Goal: Transaction & Acquisition: Purchase product/service

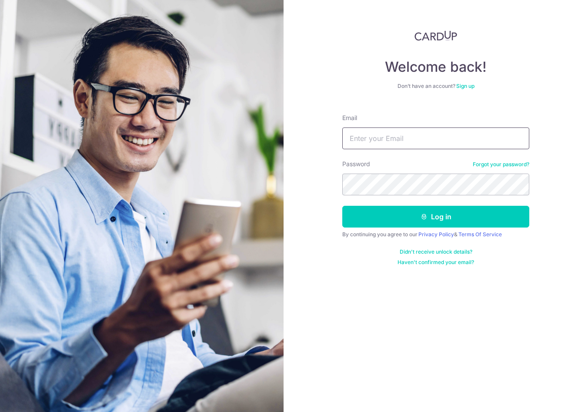
click at [429, 132] on input "Email" at bounding box center [435, 138] width 187 height 22
type input "thomas@laohuotang.com.sg"
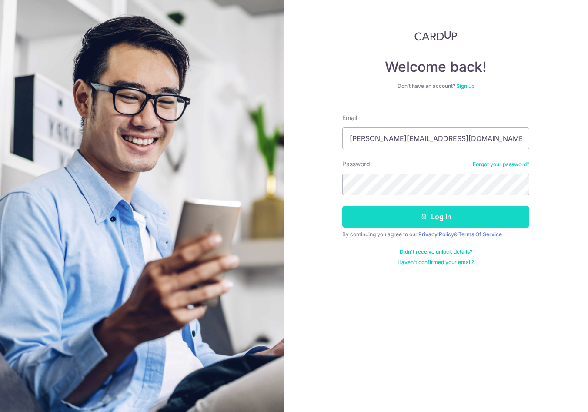
click at [394, 220] on button "Log in" at bounding box center [435, 217] width 187 height 22
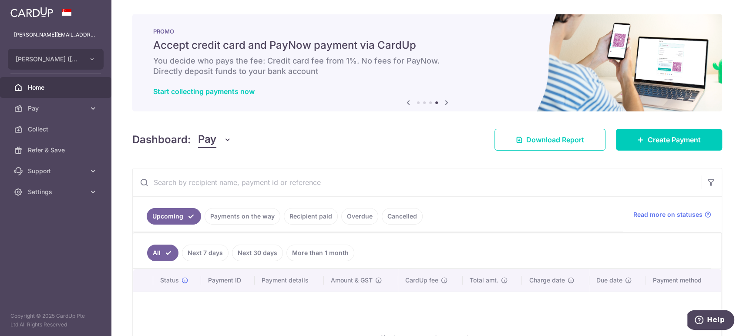
click at [487, 54] on div "PROMO Accept credit card and PayNow payment via CardUp You decide who pays the …" at bounding box center [427, 62] width 590 height 97
click at [588, 146] on link "Create Payment" at bounding box center [669, 140] width 106 height 22
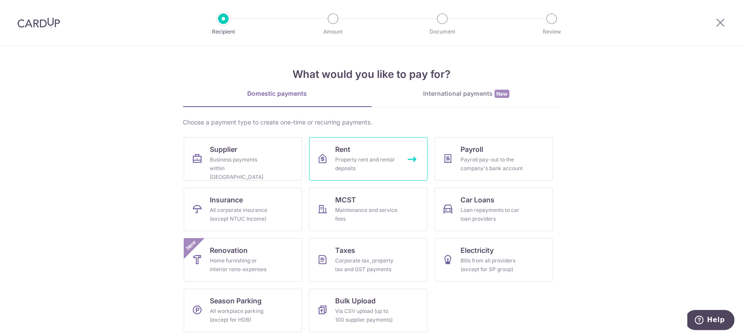
click at [344, 153] on span "Rent" at bounding box center [342, 149] width 15 height 10
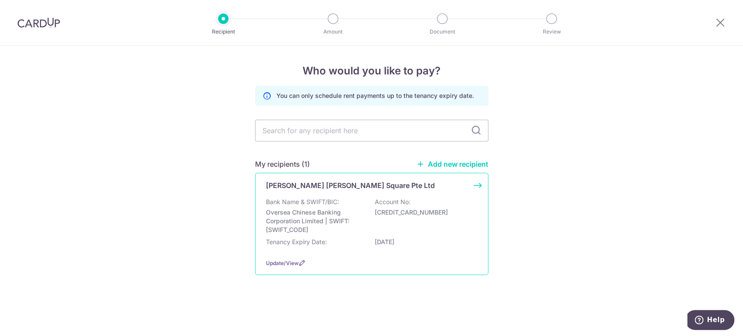
click at [338, 204] on p "Bank Name & SWIFT/BIC:" at bounding box center [302, 202] width 73 height 9
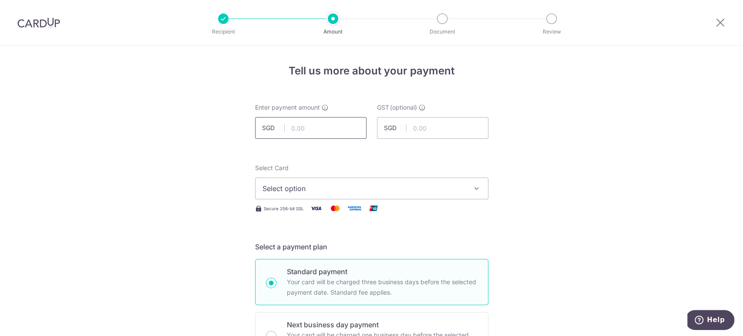
click at [317, 132] on input "text" at bounding box center [310, 128] width 111 height 22
click at [329, 123] on input "20" at bounding box center [310, 128] width 111 height 22
drag, startPoint x: 323, startPoint y: 127, endPoint x: 195, endPoint y: 141, distance: 129.2
type input "1,500.00"
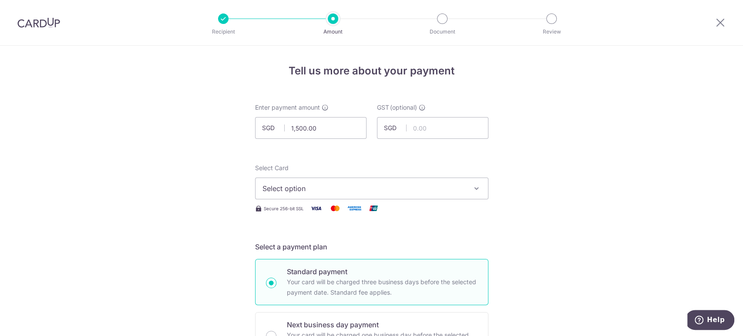
click at [315, 129] on input "1,500.00" at bounding box center [310, 128] width 111 height 22
drag, startPoint x: 328, startPoint y: 134, endPoint x: 225, endPoint y: 141, distance: 102.9
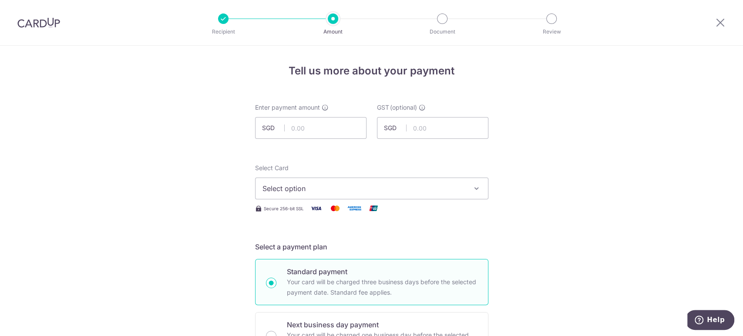
click at [306, 131] on input "text" at bounding box center [310, 128] width 111 height 22
type input "500.00"
drag, startPoint x: 111, startPoint y: 181, endPoint x: 120, endPoint y: 181, distance: 9.1
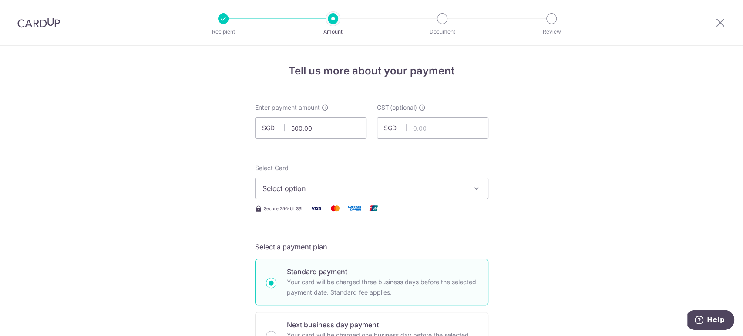
click at [319, 188] on span "Select option" at bounding box center [363, 188] width 203 height 10
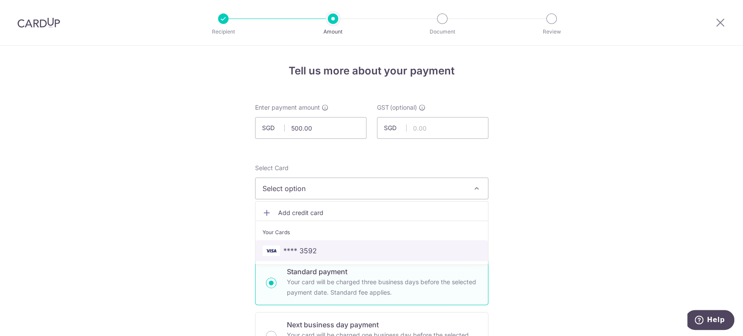
click at [305, 249] on span "**** 3592" at bounding box center [300, 250] width 34 height 10
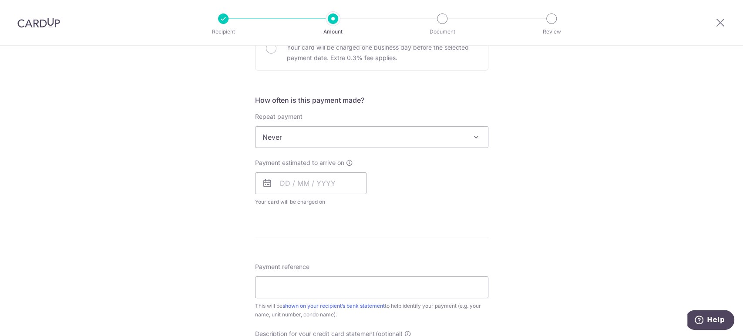
scroll to position [290, 0]
click at [282, 178] on input "text" at bounding box center [310, 181] width 111 height 22
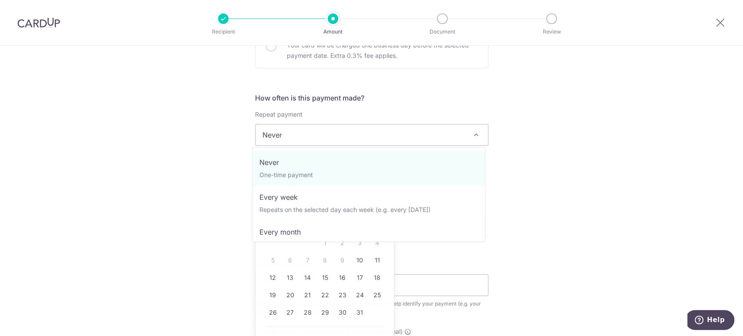
drag, startPoint x: 310, startPoint y: 127, endPoint x: 303, endPoint y: 144, distance: 18.7
click at [310, 127] on span "Never" at bounding box center [371, 134] width 232 height 21
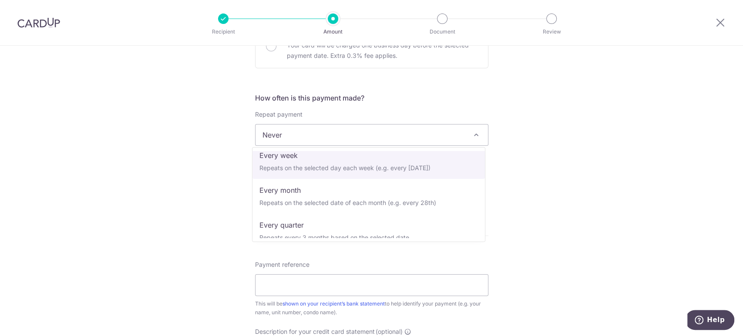
scroll to position [58, 0]
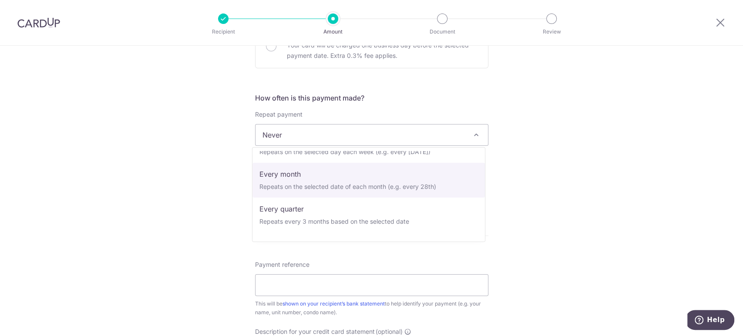
select select "3"
type input "25/06/2029"
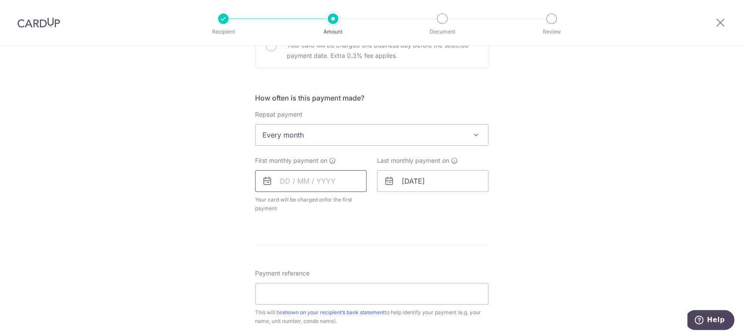
click at [274, 182] on input "text" at bounding box center [310, 181] width 111 height 22
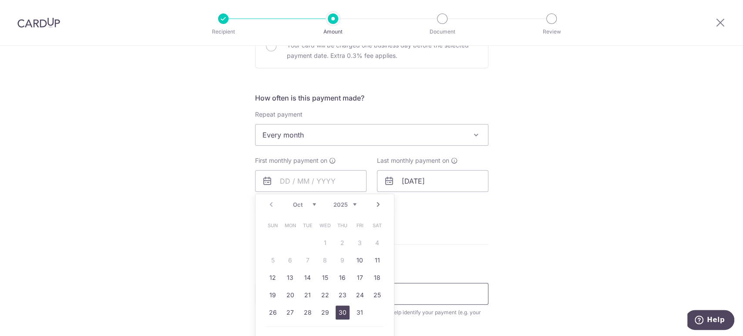
drag, startPoint x: 341, startPoint y: 307, endPoint x: 482, endPoint y: 325, distance: 141.7
click at [341, 307] on link "30" at bounding box center [342, 312] width 14 height 14
type input "[DATE]"
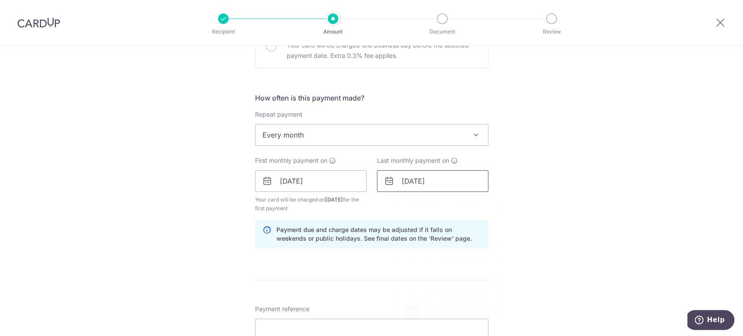
click at [411, 183] on input "25/06/2029" at bounding box center [432, 181] width 111 height 22
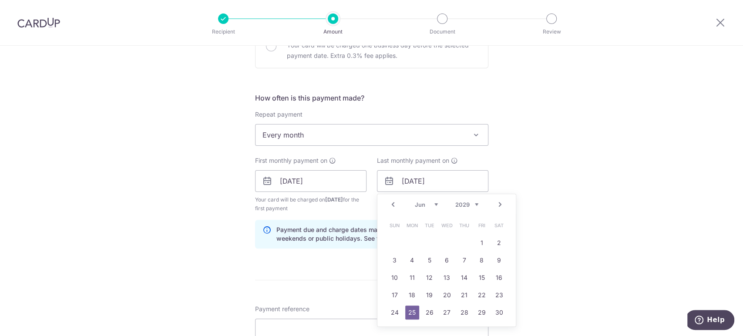
click at [469, 204] on select "2025 2026 2027 2028 2029 2030 2031 2032 2033 2034 2035" at bounding box center [466, 204] width 23 height 7
click at [414, 183] on input "25/06/2029" at bounding box center [432, 181] width 111 height 22
click at [414, 182] on input "25/06/2029" at bounding box center [432, 181] width 111 height 22
click at [428, 198] on div "Prev Next Jan Feb Mar Apr May Jun Jul Aug Sep Oct Nov Dec 2025 2026 2027 2028 2…" at bounding box center [446, 204] width 138 height 21
click at [428, 207] on select "Jan Feb Mar Apr May Jun Jul Aug Sep Oct Nov Dec" at bounding box center [426, 204] width 23 height 7
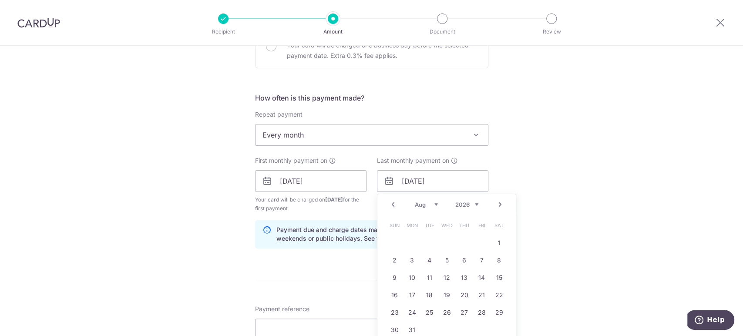
click at [397, 324] on link "30" at bounding box center [395, 330] width 14 height 14
type input "[DATE]"
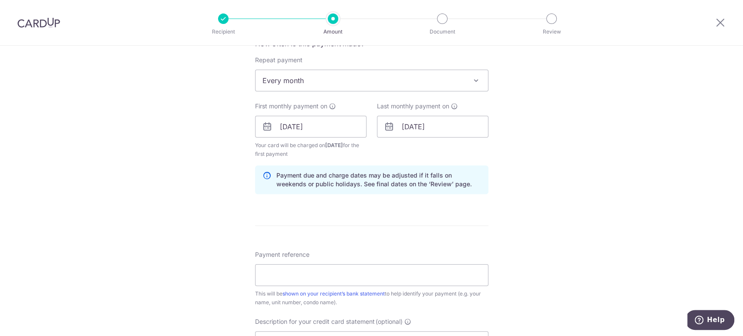
scroll to position [464, 0]
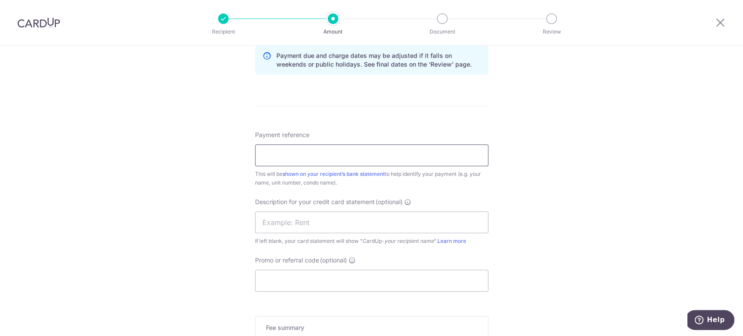
click at [306, 150] on input "Payment reference" at bounding box center [371, 155] width 233 height 22
type input "MSQ Rental"
click at [282, 209] on div "Description for your credit card statement (optional) If left blank, your card …" at bounding box center [371, 222] width 233 height 48
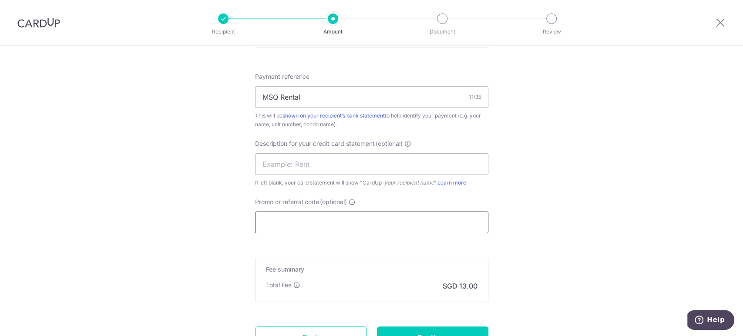
click at [294, 219] on input "Promo or referral code (optional)" at bounding box center [371, 222] width 233 height 22
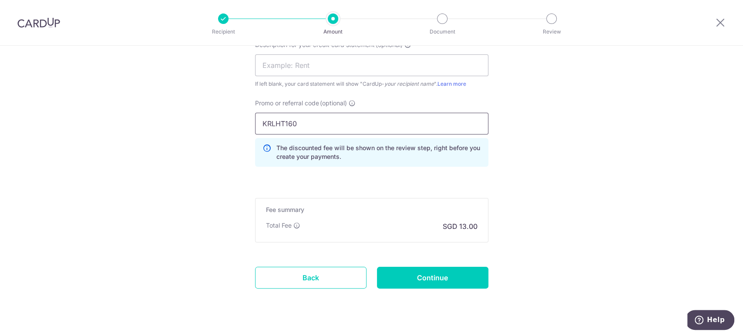
scroll to position [637, 0]
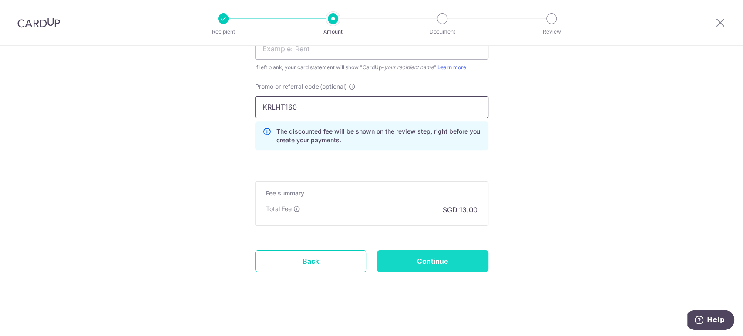
type input "KRLHT160"
click at [448, 263] on input "Continue" at bounding box center [432, 261] width 111 height 22
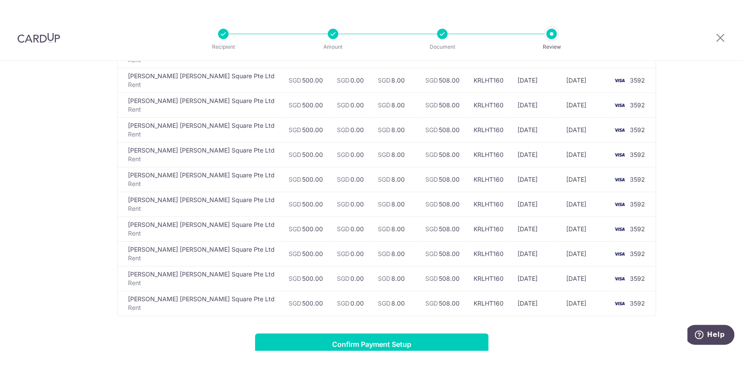
scroll to position [174, 0]
